Goal: Task Accomplishment & Management: Use online tool/utility

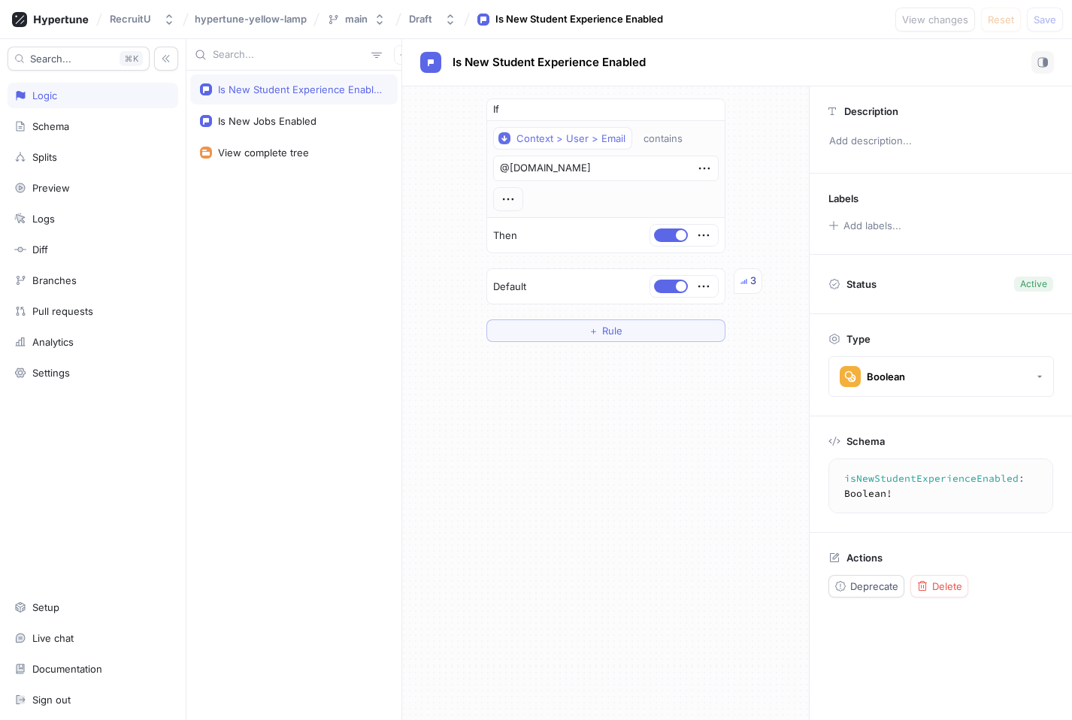
click at [564, 511] on div "If Context > User > Email contains @[DOMAIN_NAME] Then Default 3 ＋ Rule" at bounding box center [605, 403] width 407 height 634
type textarea "x"
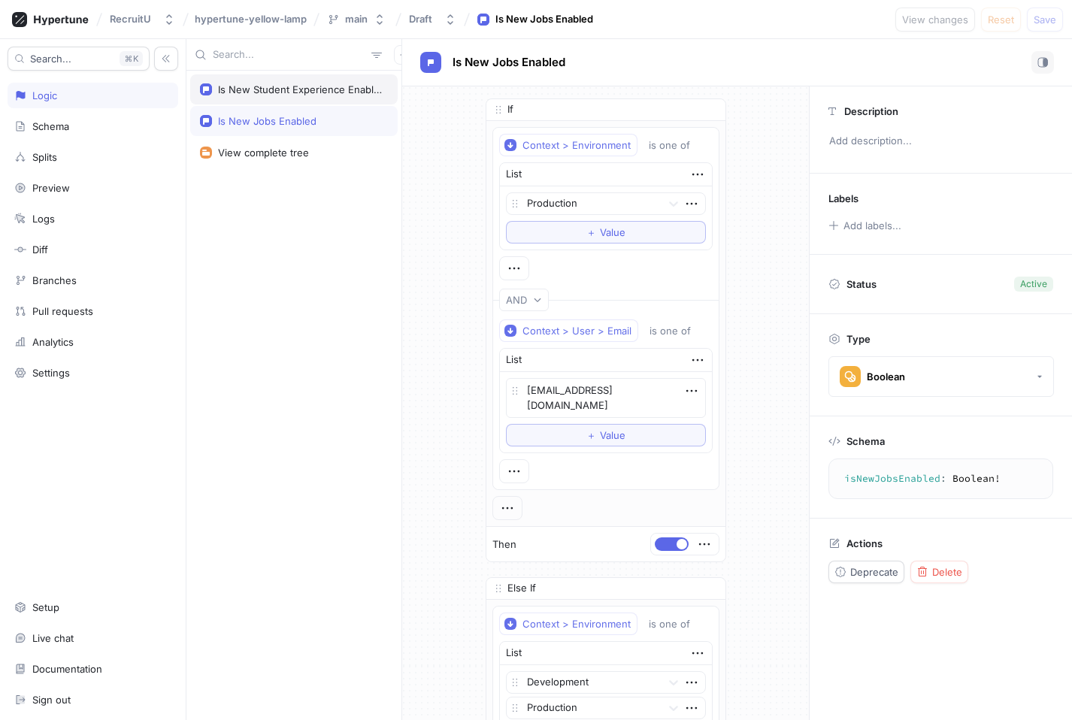
click at [268, 89] on div "Is New Student Experience Enabled" at bounding box center [300, 89] width 164 height 12
type textarea "x"
type textarea "isNewStudentExperienceEnabled: Boolean!"
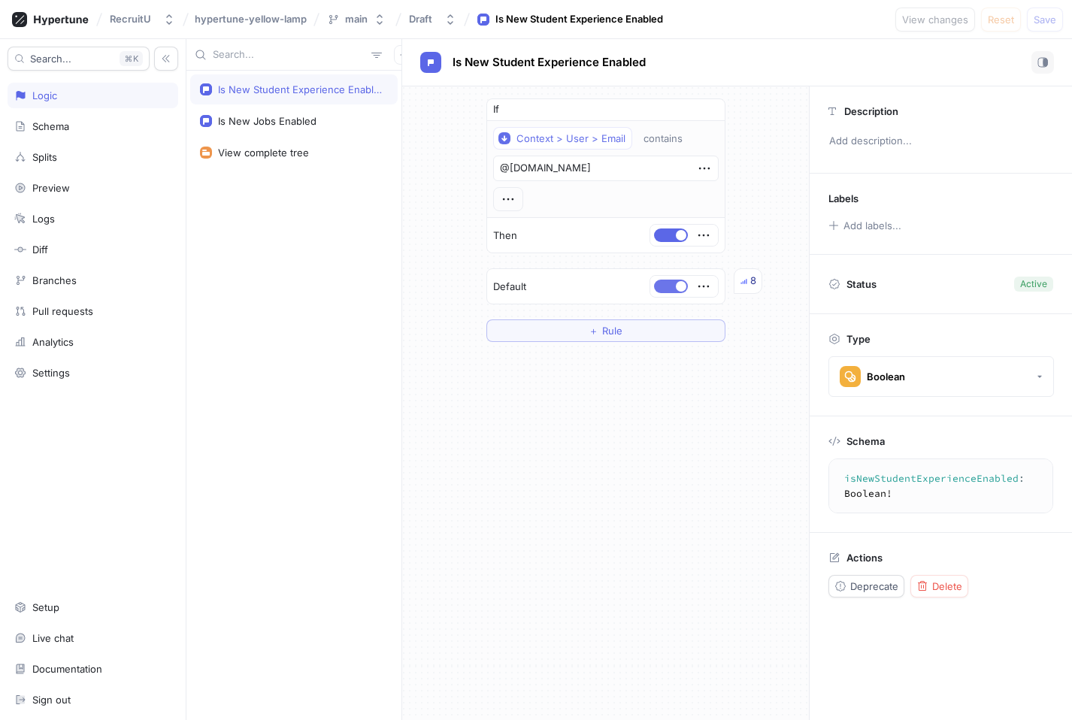
click at [672, 287] on button "button" at bounding box center [671, 287] width 34 height 14
click at [1045, 17] on span "Save" at bounding box center [1045, 19] width 23 height 9
click at [655, 296] on div at bounding box center [684, 286] width 68 height 21
click at [672, 283] on button "button" at bounding box center [671, 287] width 34 height 14
type textarea "x"
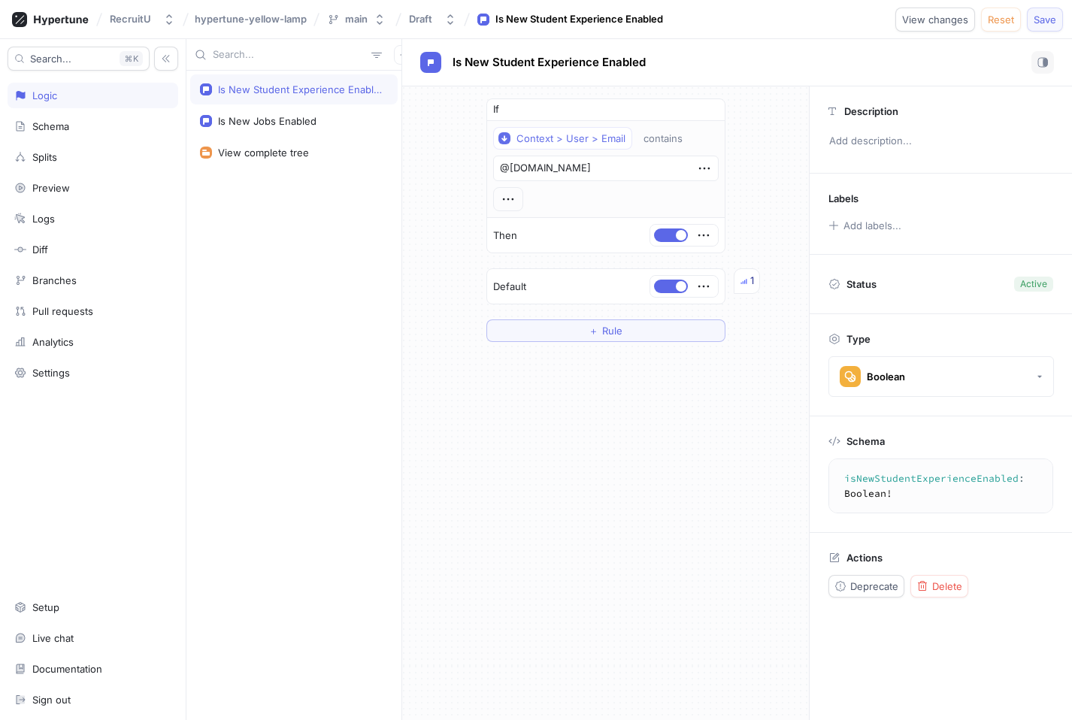
click at [1038, 20] on span "Save" at bounding box center [1045, 19] width 23 height 9
type textarea "x"
